Goal: Task Accomplishment & Management: Manage account settings

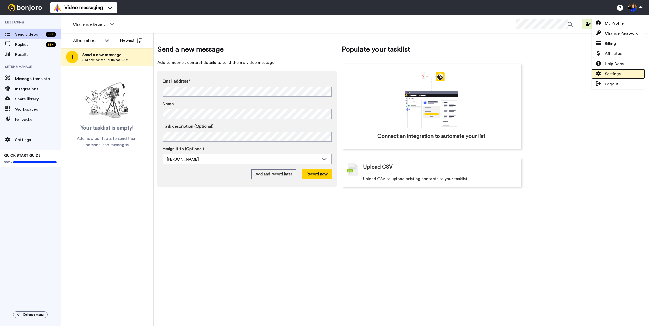
click at [620, 74] on link "Settings" at bounding box center [618, 74] width 53 height 10
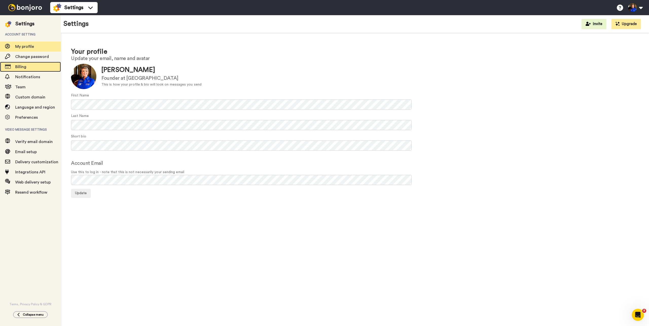
click at [34, 68] on span "Billing" at bounding box center [38, 67] width 46 height 6
click at [35, 90] on span "Team" at bounding box center [38, 87] width 46 height 6
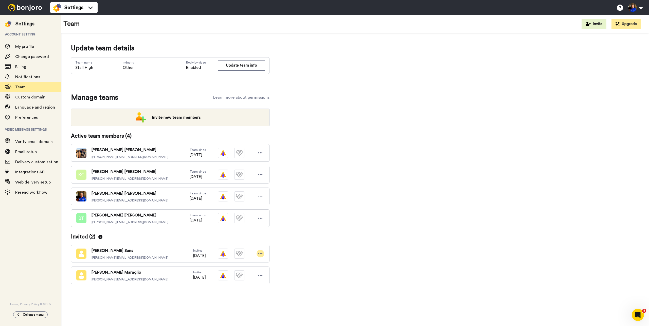
click at [258, 255] on div at bounding box center [261, 254] width 8 height 8
click at [313, 252] on div "Update team details Team name Stall High Industry Other Reply by video Enabled …" at bounding box center [355, 172] width 568 height 258
click at [259, 252] on icon at bounding box center [260, 253] width 5 height 5
click at [239, 271] on li "Re-send invite" at bounding box center [238, 271] width 51 height 8
click at [328, 249] on div "Update team details Team name Stall High Industry Other Reply by video Enabled …" at bounding box center [355, 172] width 568 height 258
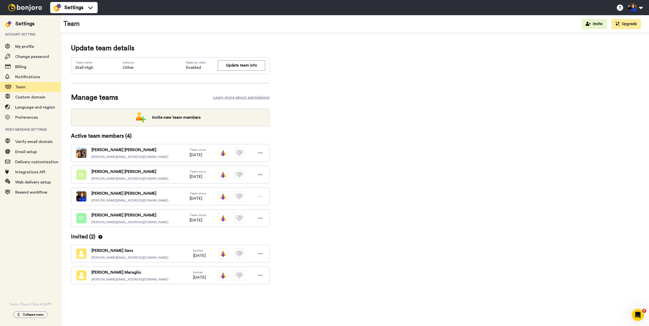
click at [384, 206] on div "Update team details Team name Stall High Industry Other Reply by video Enabled …" at bounding box center [355, 172] width 568 height 258
click at [378, 118] on div "Update team details Team name Stall High Industry Other Reply by video Enabled …" at bounding box center [355, 172] width 568 height 258
